Goal: Task Accomplishment & Management: Complete application form

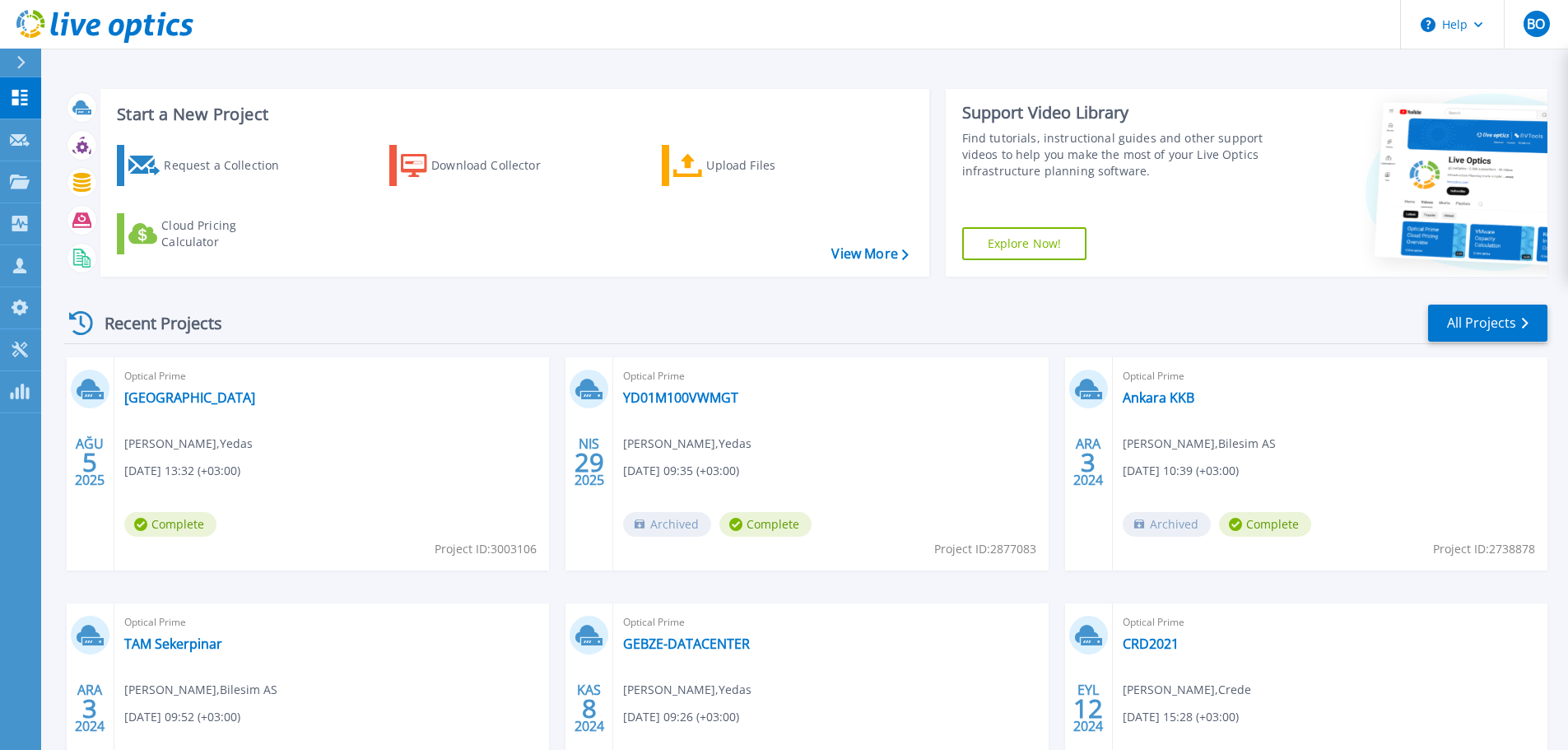
click at [988, 333] on div "Recent Projects All Projects" at bounding box center [805, 324] width 1484 height 42
click at [215, 162] on div "Request a Collection" at bounding box center [229, 166] width 131 height 33
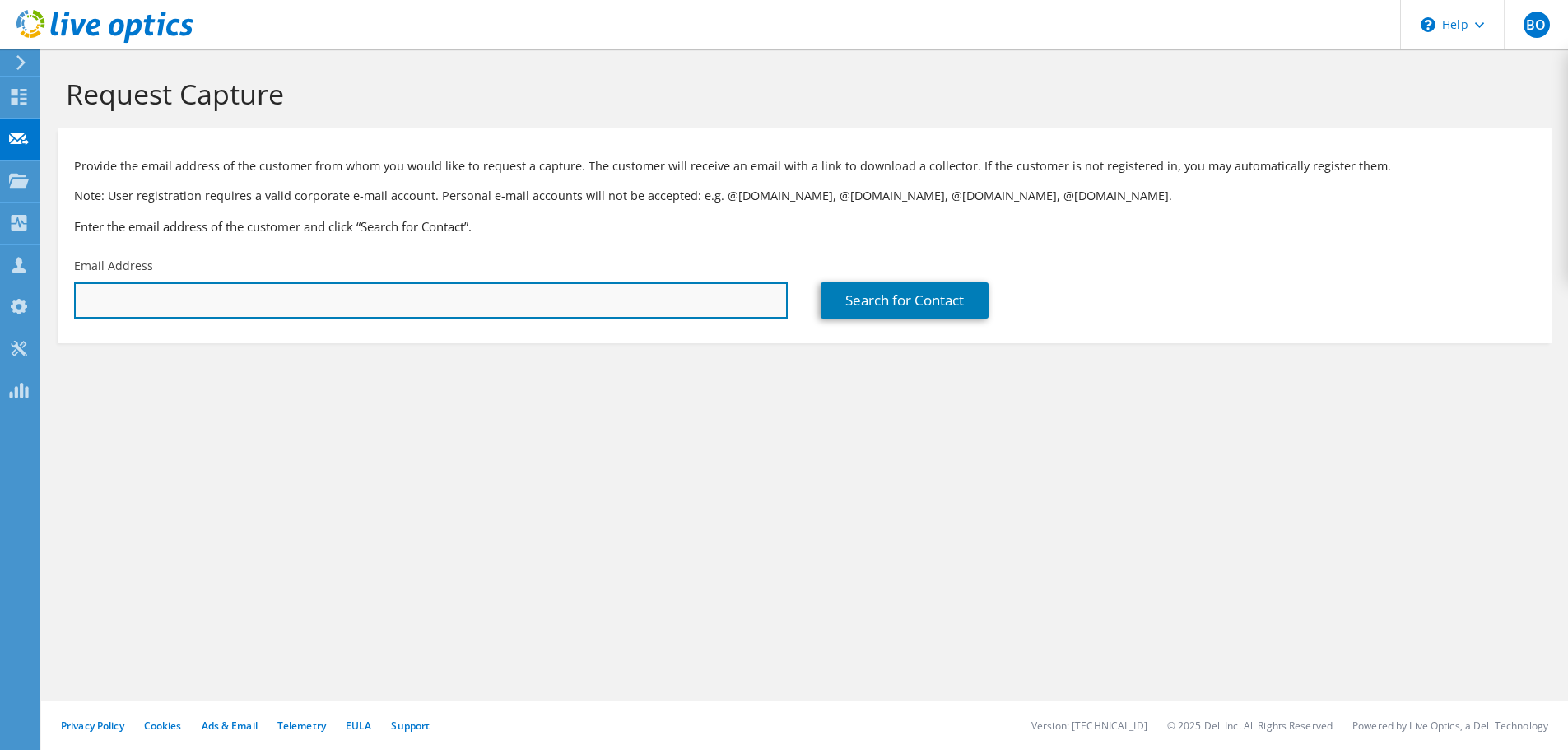
click at [263, 301] on input "text" at bounding box center [431, 300] width 714 height 36
paste input "[EMAIL_ADDRESS][DOMAIN_NAME]"
type input "[EMAIL_ADDRESS][DOMAIN_NAME]"
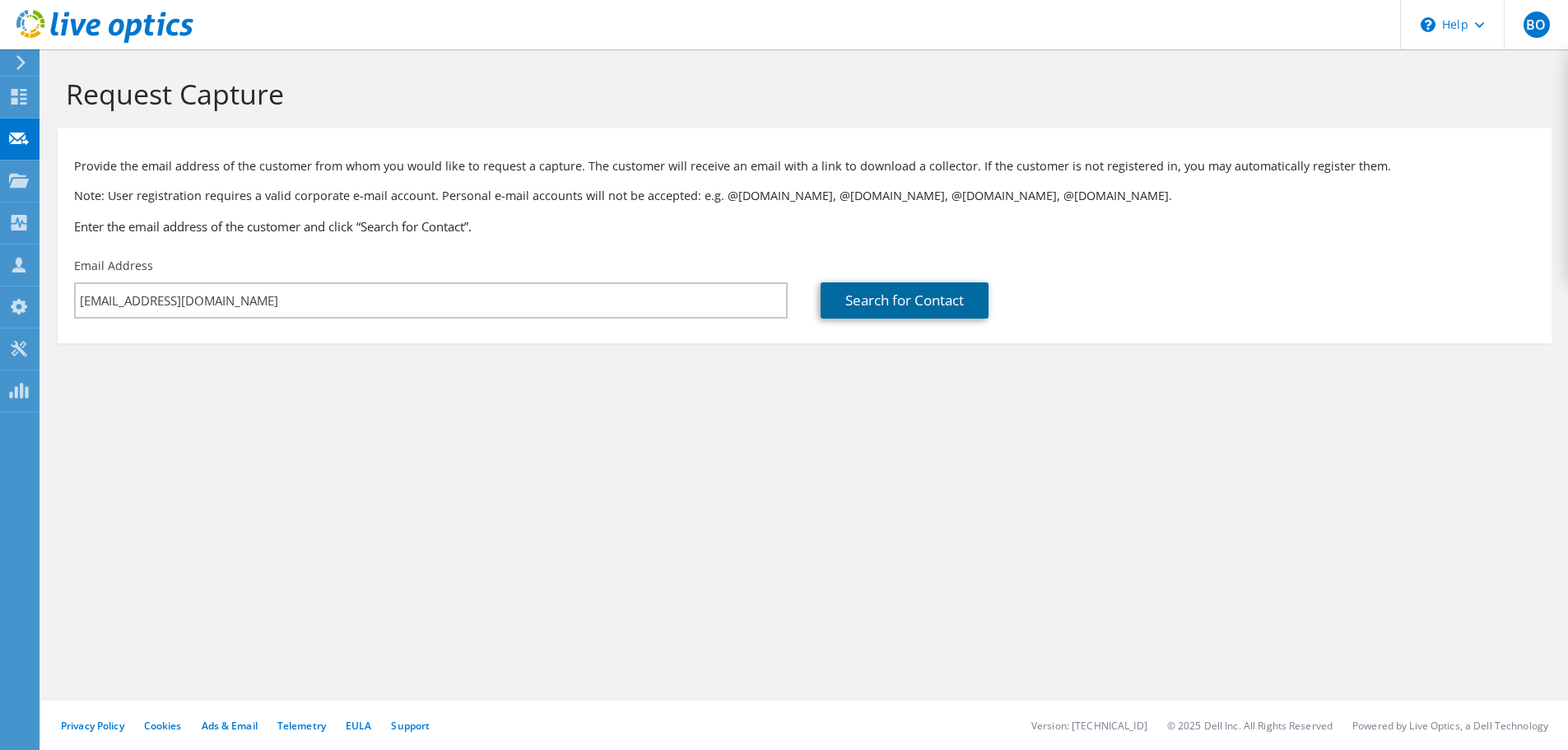
click at [883, 299] on link "Search for Contact" at bounding box center [905, 300] width 168 height 36
type input "KUTES MADENCILIK"
type input "Ömür"
type input "Eker"
type input "[GEOGRAPHIC_DATA]"
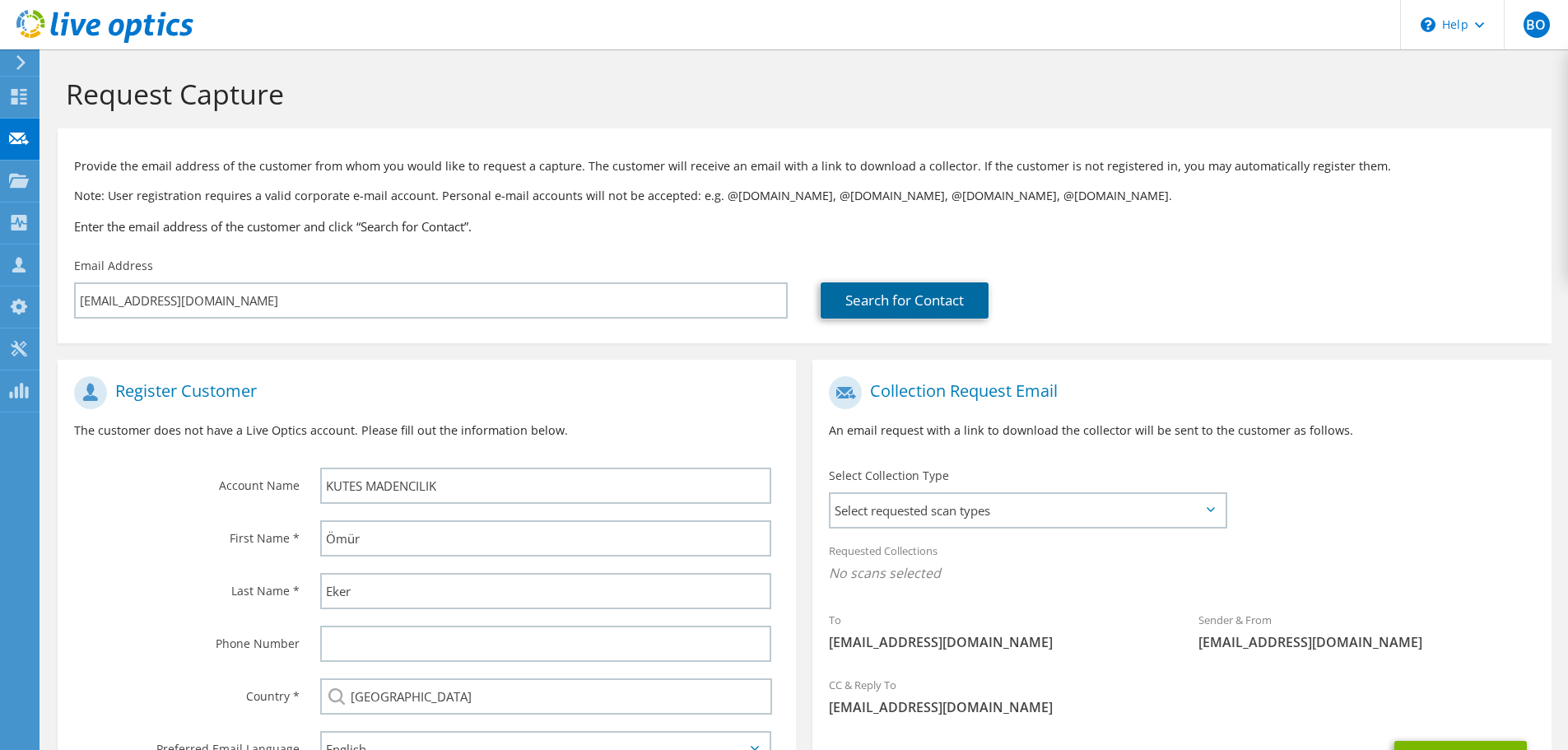
scroll to position [82, 0]
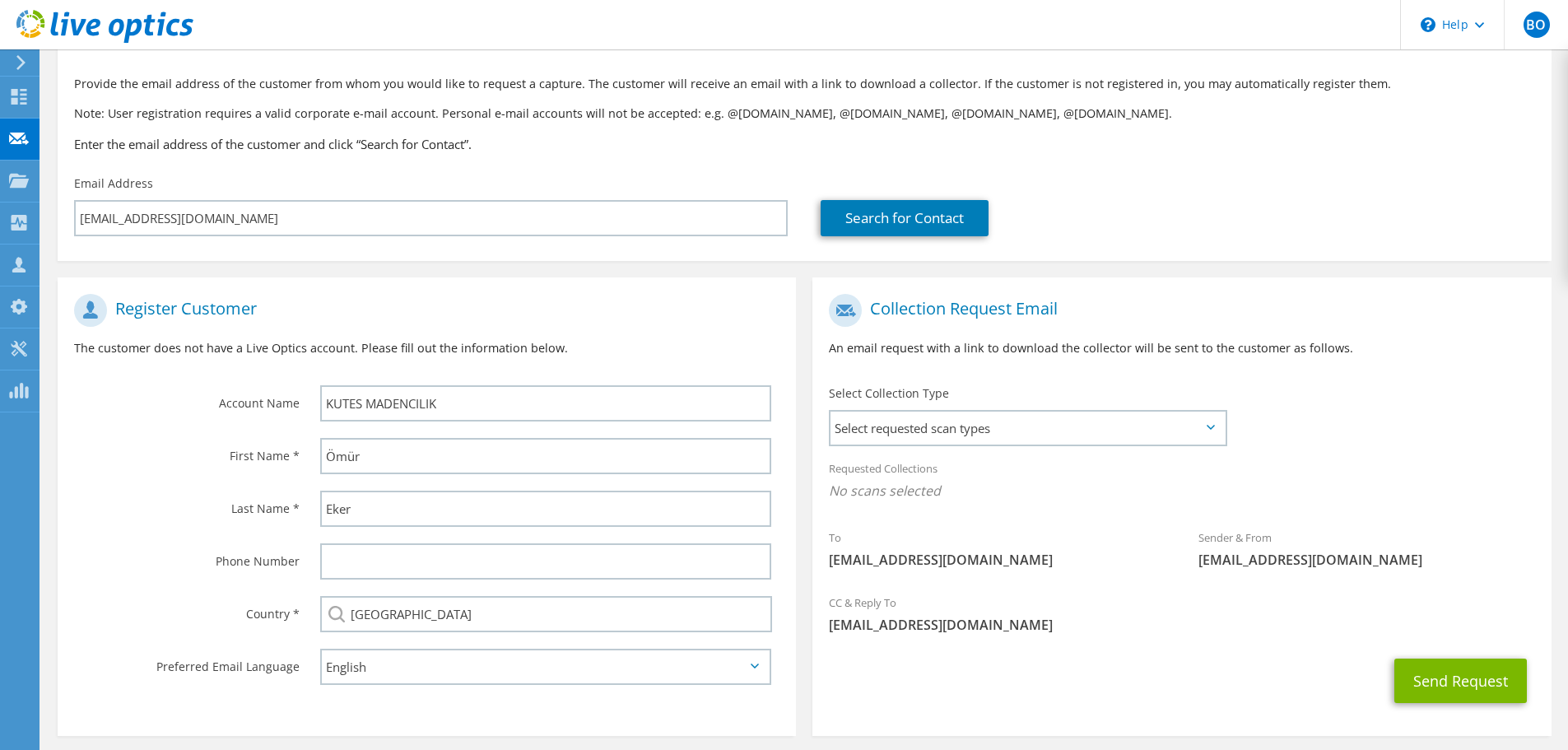
click at [1122, 448] on div "Select Collection Type Select requested scan types Server Virtualization Optica…" at bounding box center [1028, 414] width 431 height 74
click at [1122, 439] on span "Select requested scan types" at bounding box center [1027, 428] width 394 height 33
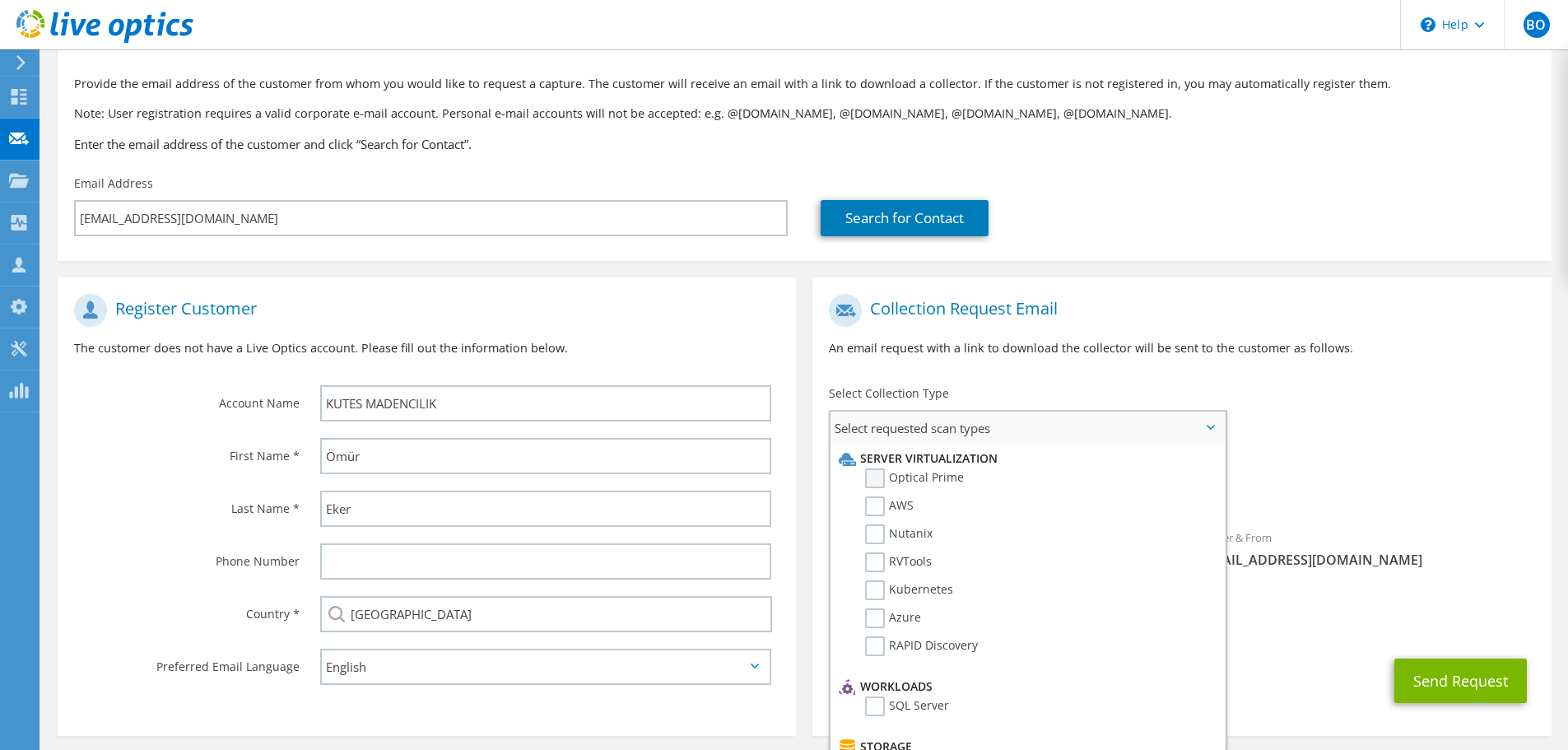
click at [881, 481] on label "Optical Prime" at bounding box center [914, 478] width 99 height 19
click at [0, 0] on input "Optical Prime" at bounding box center [0, 0] width 0 height 0
click at [877, 556] on label "RVTools" at bounding box center [899, 561] width 67 height 19
click at [0, 0] on input "RVTools" at bounding box center [0, 0] width 0 height 0
click at [1419, 477] on div "Requested Collections No scans selected Optical Prime RVTools" at bounding box center [1182, 484] width 739 height 66
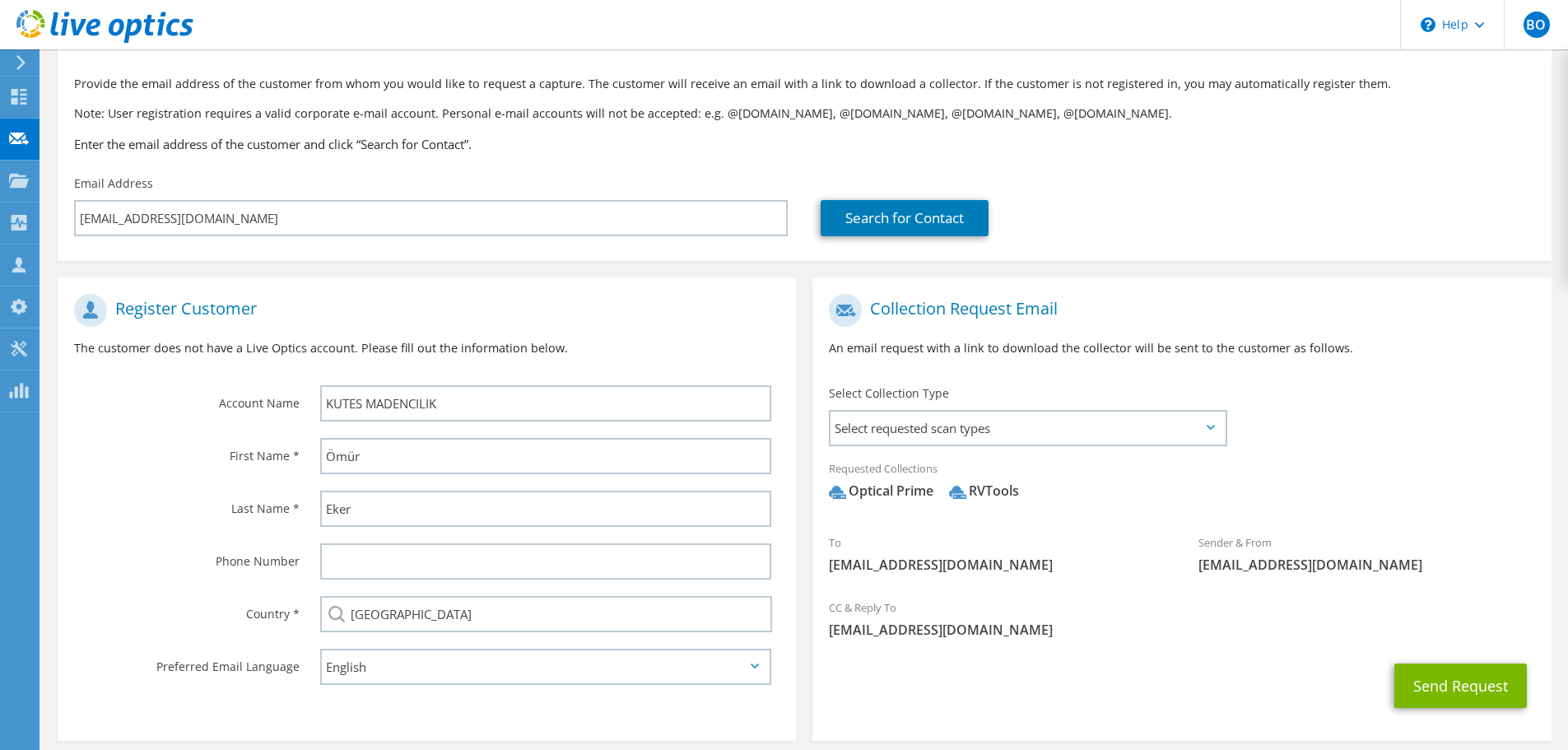
scroll to position [155, 0]
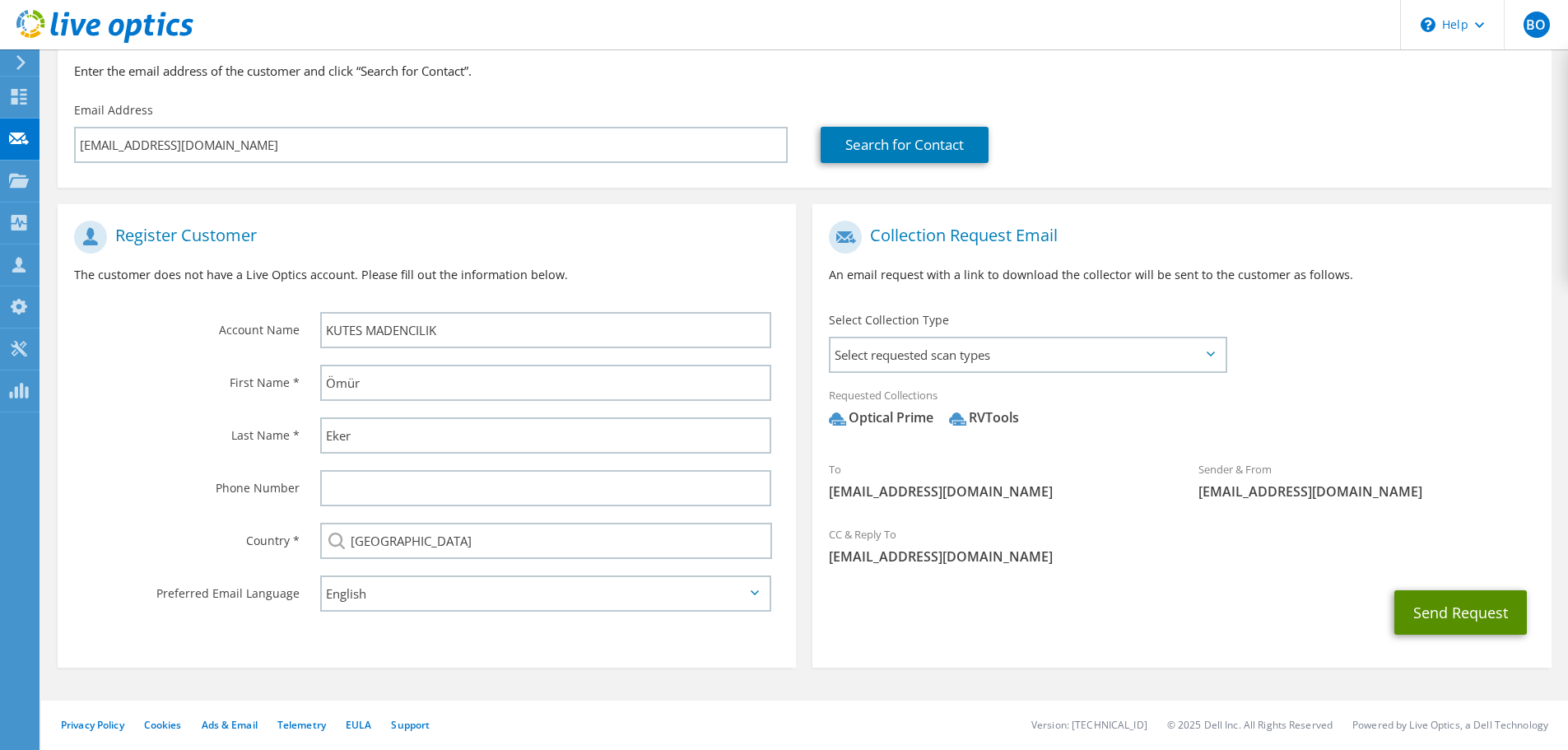
click at [1456, 621] on button "Send Request" at bounding box center [1460, 612] width 132 height 44
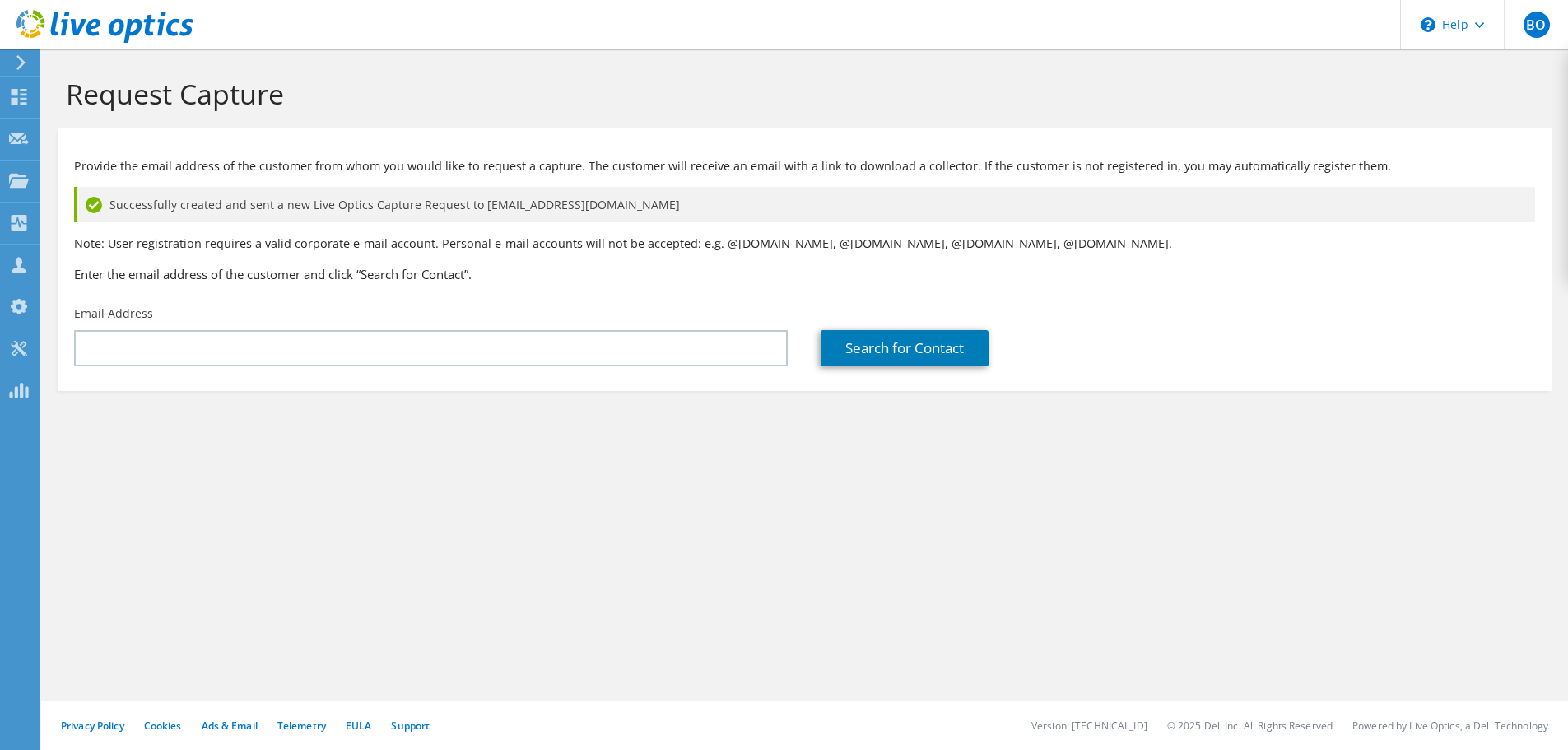
click at [289, 161] on p "Provide the email address of the customer from whom you would like to request a…" at bounding box center [804, 166] width 1461 height 18
click at [275, 159] on p "Provide the email address of the customer from whom you would like to request a…" at bounding box center [804, 166] width 1461 height 18
